Goal: Go to known website: Access a specific website the user already knows

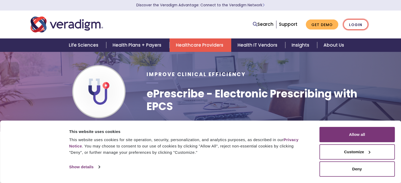
click at [359, 26] on link "Login" at bounding box center [355, 24] width 25 height 11
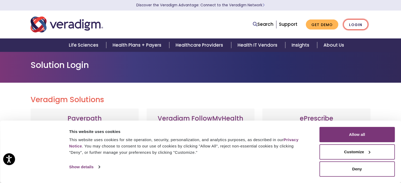
click at [360, 23] on link "Login" at bounding box center [355, 24] width 25 height 11
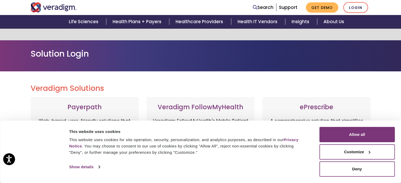
scroll to position [53, 0]
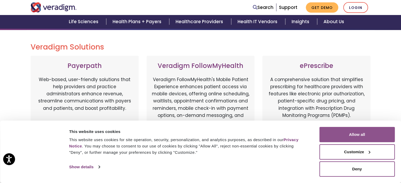
click at [373, 135] on button "Allow all" at bounding box center [356, 134] width 75 height 15
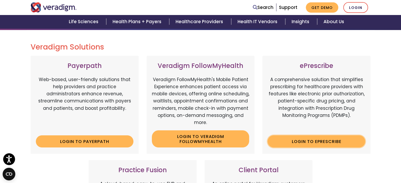
click at [294, 137] on link "Login to ePrescribe" at bounding box center [315, 141] width 97 height 12
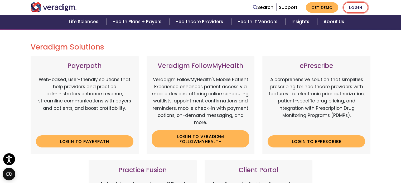
click at [354, 7] on link "Login" at bounding box center [355, 7] width 25 height 11
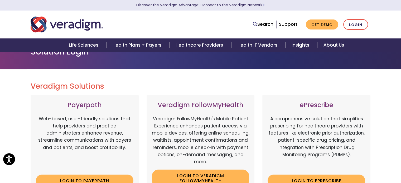
scroll to position [26, 0]
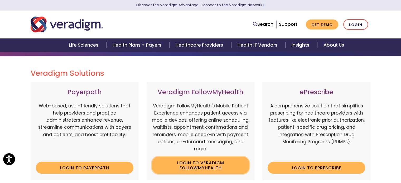
click at [234, 159] on link "Login to Veradigm FollowMyHealth" at bounding box center [200, 165] width 97 height 17
